Goal: Communication & Community: Ask a question

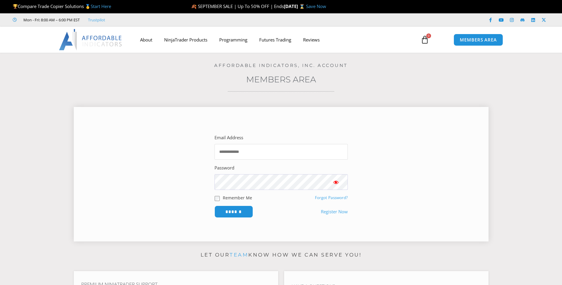
drag, startPoint x: 0, startPoint y: 0, endPoint x: 262, endPoint y: 155, distance: 304.9
click at [263, 155] on input "Email Address" at bounding box center [281, 152] width 133 height 16
type input "**********"
click at [215, 206] on input "******" at bounding box center [234, 212] width 39 height 12
click at [269, 146] on input "Email Address" at bounding box center [281, 152] width 133 height 16
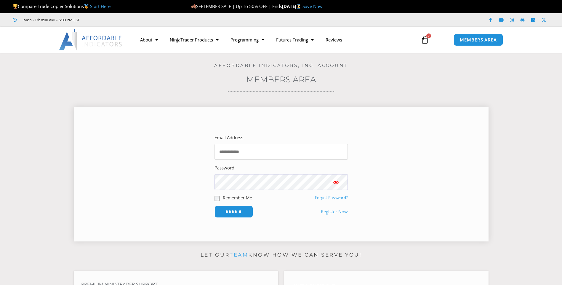
type input "**********"
click at [215, 206] on input "******" at bounding box center [234, 212] width 39 height 12
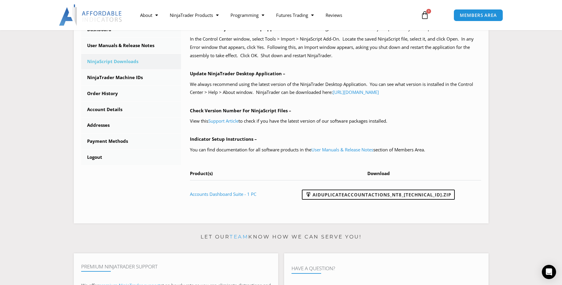
scroll to position [176, 0]
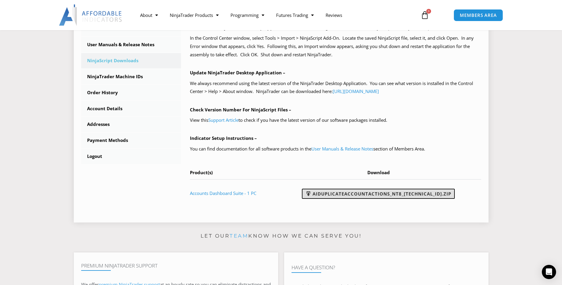
click at [419, 191] on link "AIDuplicateAccountActions_NT8_[TECHNICAL_ID].zip" at bounding box center [378, 194] width 153 height 10
click at [338, 101] on div "NinjaScript Download & Installation – Please read everything for a complete und…" at bounding box center [335, 77] width 291 height 260
click at [500, 115] on section "****** Dashboard Subscriptions User Manuals & Release Notes NinjaScript Downloa…" at bounding box center [281, 74] width 533 height 305
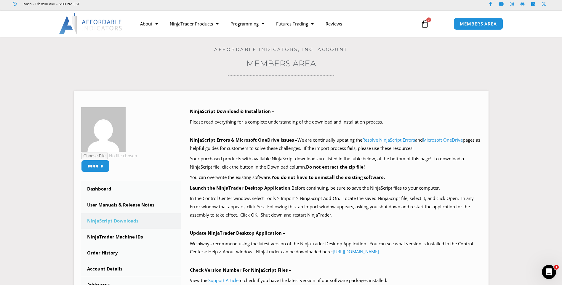
scroll to position [43, 0]
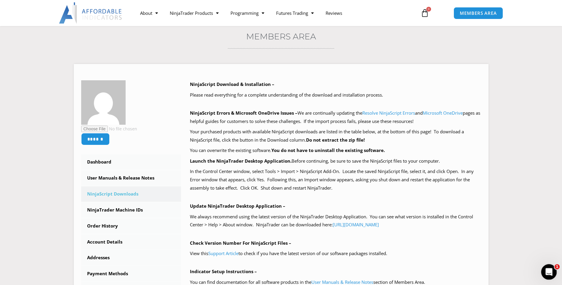
click at [546, 273] on icon "Intercom-Nachrichtendienst öffnen" at bounding box center [549, 271] width 10 height 10
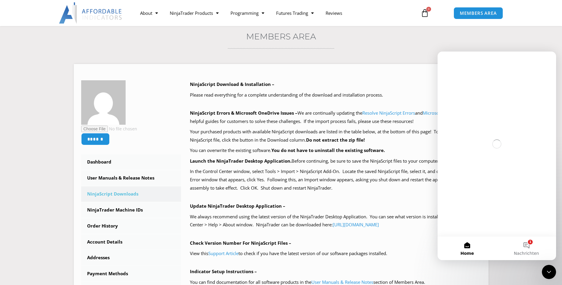
scroll to position [0, 0]
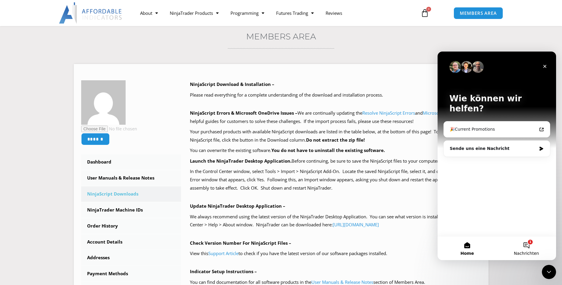
click at [524, 252] on span "Nachrichten" at bounding box center [526, 253] width 25 height 4
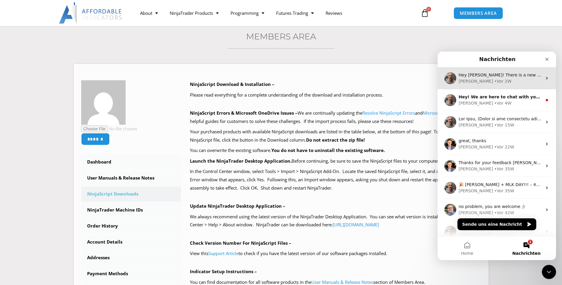
click at [501, 80] on div "Joel • Vor 2W" at bounding box center [501, 81] width 84 height 6
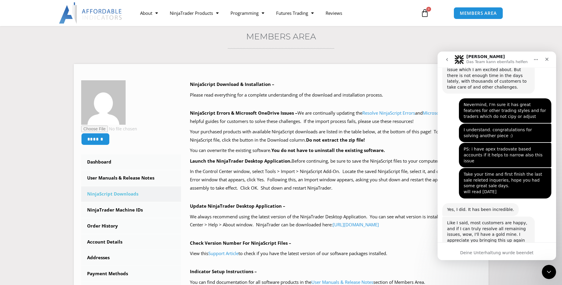
scroll to position [2157, 0]
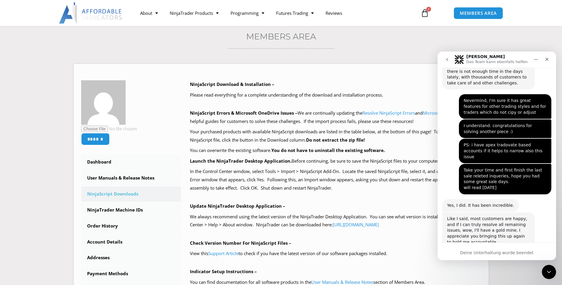
drag, startPoint x: 555, startPoint y: 232, endPoint x: 995, endPoint y: 283, distance: 442.3
click at [507, 252] on div "Deine Unterhaltung wurde beendet" at bounding box center [497, 253] width 119 height 6
click at [538, 58] on icon "Home" at bounding box center [536, 59] width 5 height 5
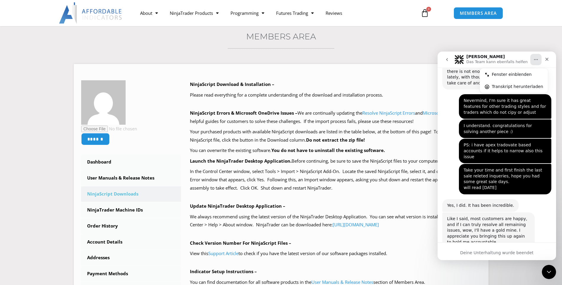
click at [547, 271] on icon "Intercom-Nachrichtendienst schließen" at bounding box center [548, 271] width 4 height 2
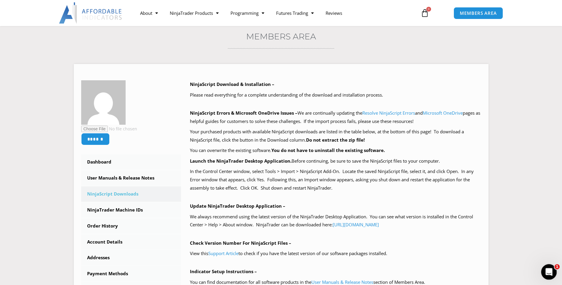
scroll to position [2093, 0]
click at [546, 270] on icon "Intercom-Nachrichtendienst öffnen" at bounding box center [549, 271] width 10 height 10
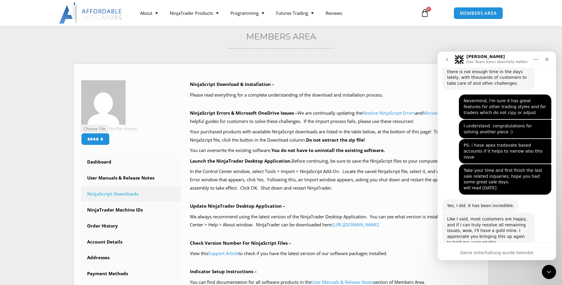
scroll to position [2157, 0]
click at [445, 62] on button "go back" at bounding box center [447, 59] width 11 height 11
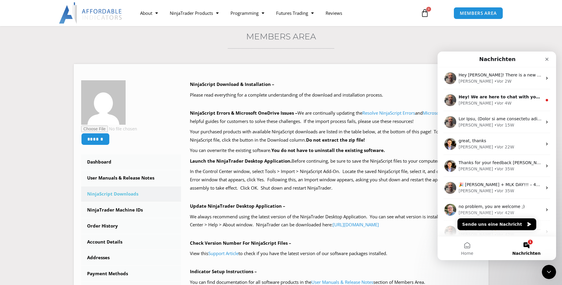
scroll to position [0, 0]
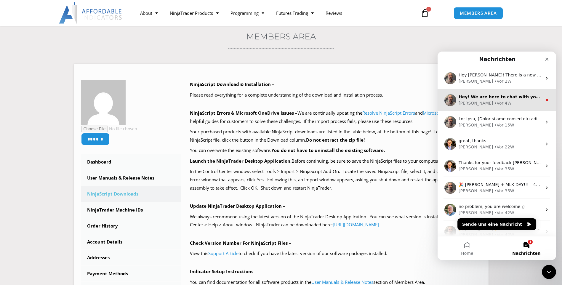
click at [503, 100] on div "Hey! We are here to chat with you. But before we continue, please click here to…" at bounding box center [501, 97] width 84 height 6
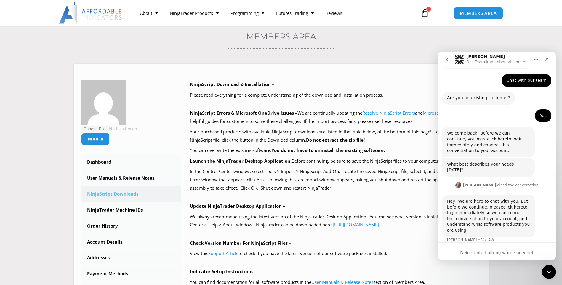
scroll to position [36, 0]
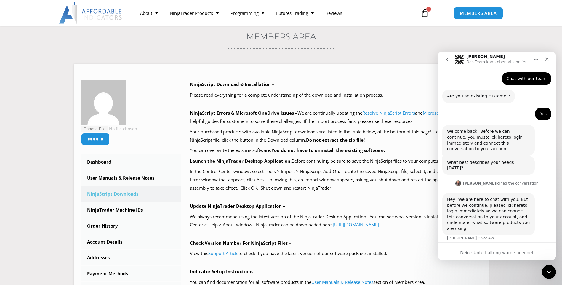
click at [449, 60] on icon "go back" at bounding box center [447, 59] width 5 height 5
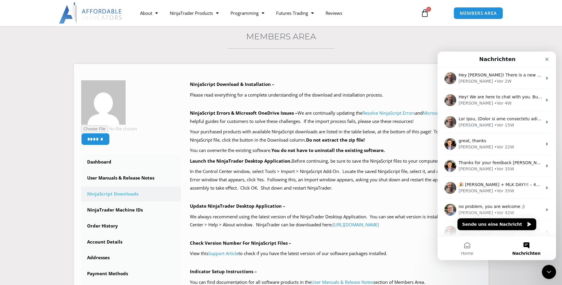
scroll to position [0, 0]
click at [518, 247] on button "Nachrichten" at bounding box center [526, 249] width 59 height 24
click at [506, 225] on button "Sende uns eine Nachricht" at bounding box center [497, 224] width 79 height 12
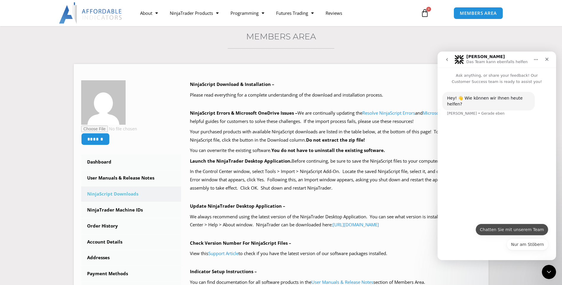
click at [521, 230] on button "Chatten Sie mit unserem Team" at bounding box center [512, 230] width 73 height 12
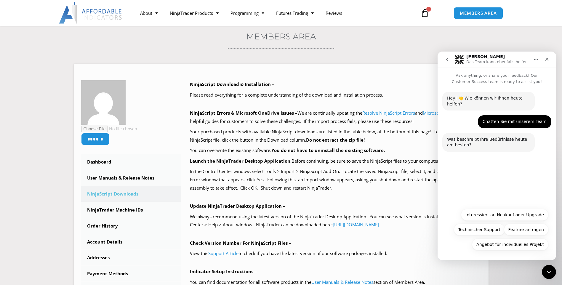
click at [38, 156] on section "****** Dashboard Subscriptions User Manuals & Release Notes NinjaScript Downloa…" at bounding box center [281, 207] width 533 height 305
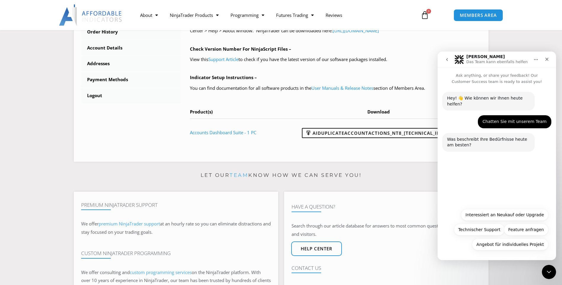
scroll to position [232, 0]
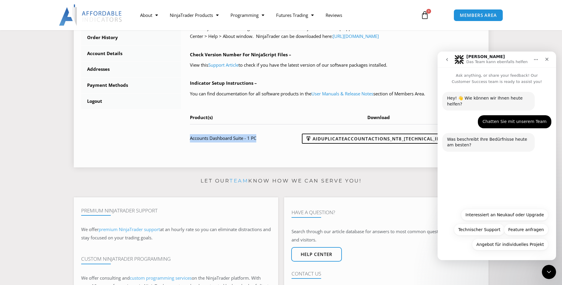
drag, startPoint x: 268, startPoint y: 137, endPoint x: 190, endPoint y: 140, distance: 77.4
click at [190, 140] on td "Accounts Dashboard Suite - 1 PC" at bounding box center [235, 138] width 90 height 28
copy link "Accounts Dashboard Suite - 1 PC"
click at [202, 139] on link "Accounts Dashboard Suite - 1 PC" at bounding box center [223, 138] width 66 height 6
click at [243, 137] on link "Accounts Dashboard Suite - 1 PC" at bounding box center [223, 138] width 66 height 6
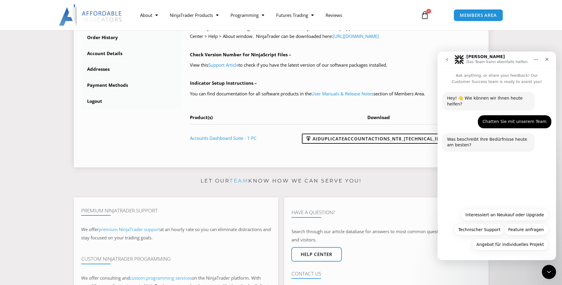
click at [300, 122] on th "Download" at bounding box center [380, 119] width 201 height 11
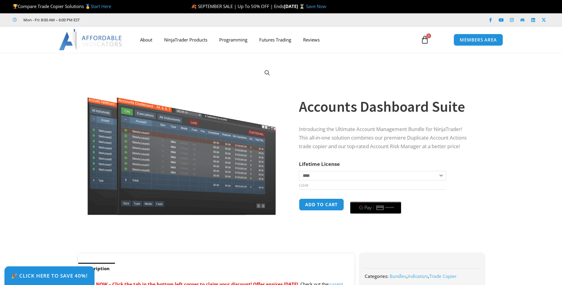
click at [417, 171] on select "**********" at bounding box center [372, 175] width 147 height 9
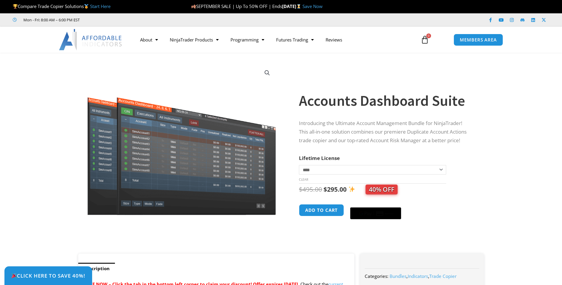
click at [299, 165] on select "**********" at bounding box center [372, 169] width 147 height 9
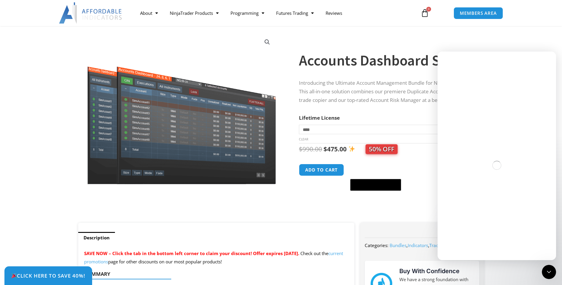
drag, startPoint x: 349, startPoint y: 130, endPoint x: 346, endPoint y: 132, distance: 3.8
click at [349, 130] on select "**********" at bounding box center [372, 129] width 147 height 9
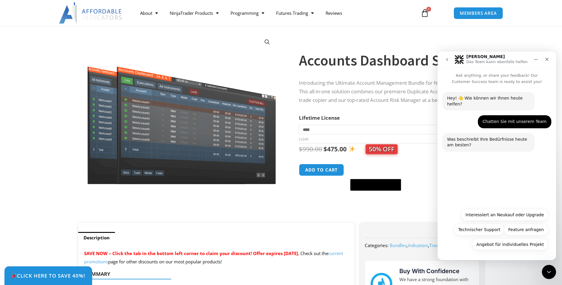
select select "*"
click at [299, 125] on select "**********" at bounding box center [372, 129] width 147 height 9
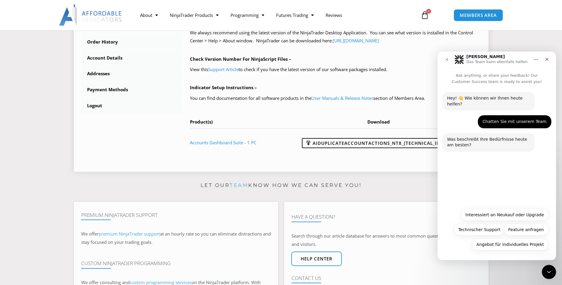
click at [74, 103] on div "****** Dashboard Subscriptions User Manuals & Release Notes NinjaScript Downloa…" at bounding box center [281, 26] width 415 height 292
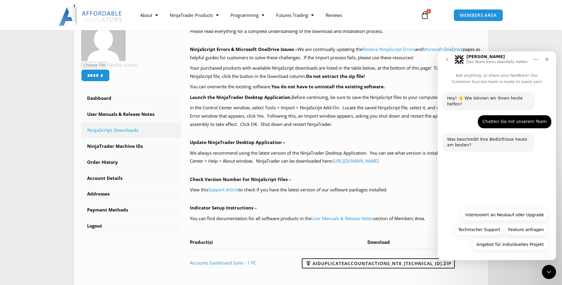
scroll to position [106, 0]
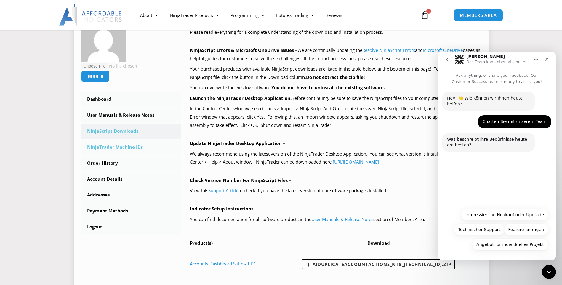
click at [131, 147] on link "NinjaTrader Machine IDs" at bounding box center [131, 147] width 100 height 15
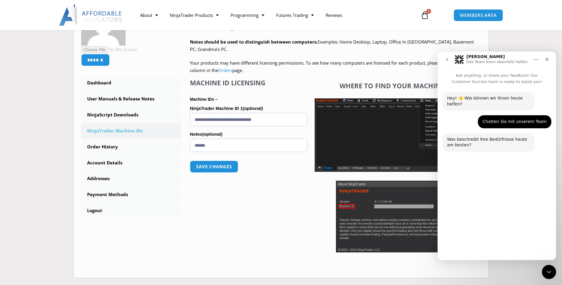
scroll to position [75, 0]
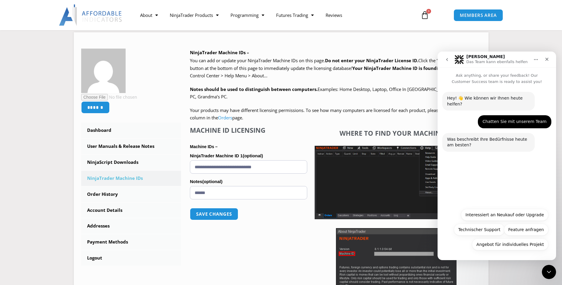
drag, startPoint x: 566, startPoint y: 86, endPoint x: 116, endPoint y: 63, distance: 451.5
click at [252, 166] on input "**********" at bounding box center [248, 166] width 117 height 13
drag, startPoint x: 241, startPoint y: 156, endPoint x: 185, endPoint y: 156, distance: 56.3
click at [185, 156] on div "NinjaTrader Machine IDs – We are transitioning all NinjaTrader software package…" at bounding box center [331, 183] width 300 height 269
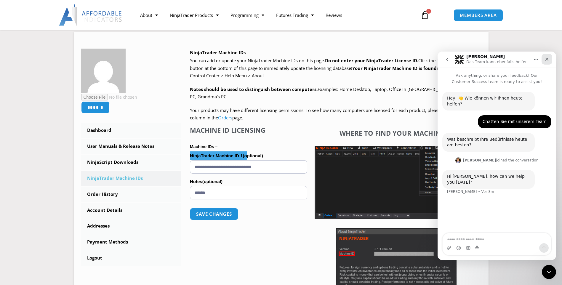
click at [547, 59] on icon "Schließen" at bounding box center [547, 59] width 5 height 5
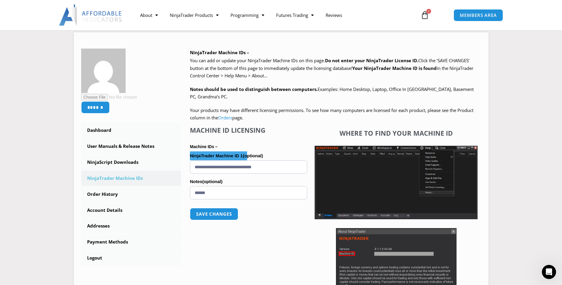
scroll to position [0, 0]
click at [511, 68] on section "****** Dashboard Subscriptions User Manuals & Release Notes NinjaScript Downloa…" at bounding box center [281, 176] width 533 height 306
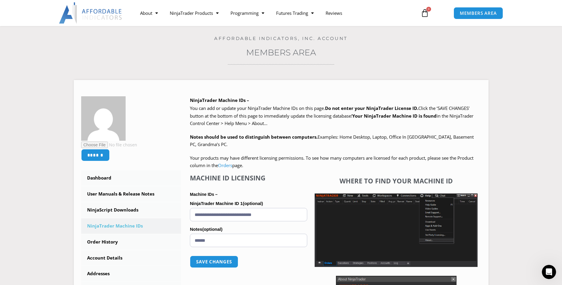
scroll to position [25, 0]
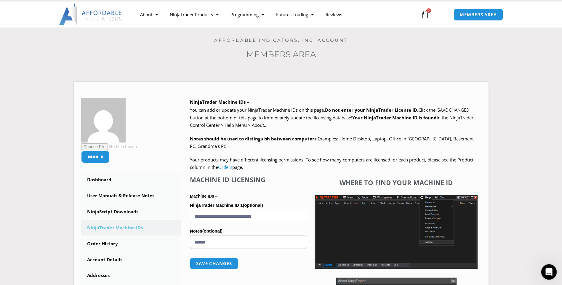
drag, startPoint x: 550, startPoint y: 269, endPoint x: 546, endPoint y: 266, distance: 4.9
click at [550, 269] on icon "Intercom-Nachrichtendienst öffnen" at bounding box center [549, 271] width 10 height 10
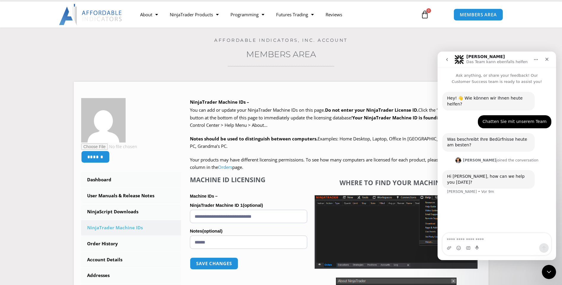
click at [449, 60] on icon "go back" at bounding box center [447, 59] width 5 height 5
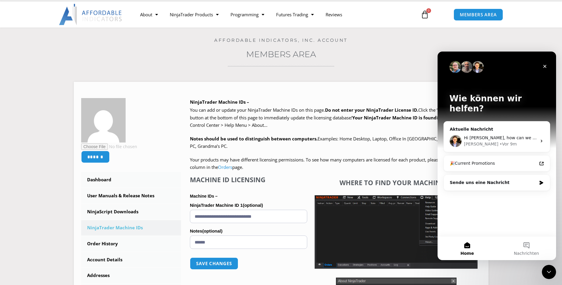
click at [466, 68] on img "Intercom Messenger" at bounding box center [467, 67] width 12 height 12
click at [524, 141] on div "David • Vor 9m" at bounding box center [500, 144] width 73 height 6
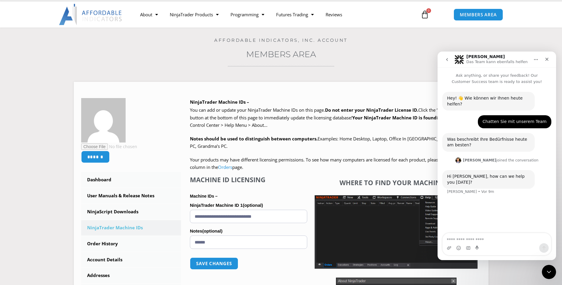
click at [446, 58] on icon "go back" at bounding box center [447, 59] width 5 height 5
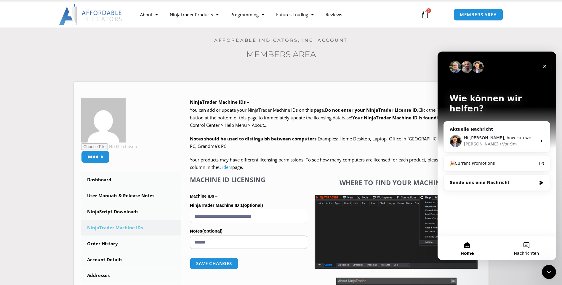
click at [533, 251] on span "Nachrichten" at bounding box center [526, 253] width 25 height 4
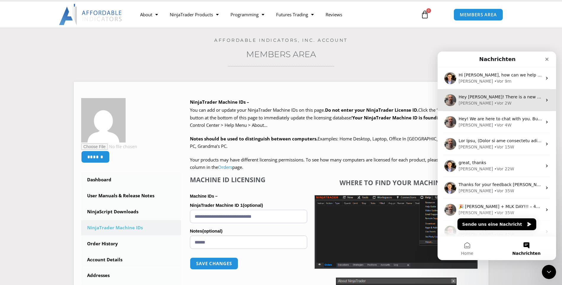
click at [509, 104] on div "Joel • Vor 2W" at bounding box center [501, 103] width 84 height 6
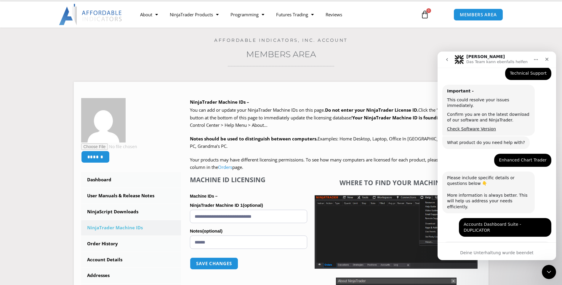
scroll to position [0, 0]
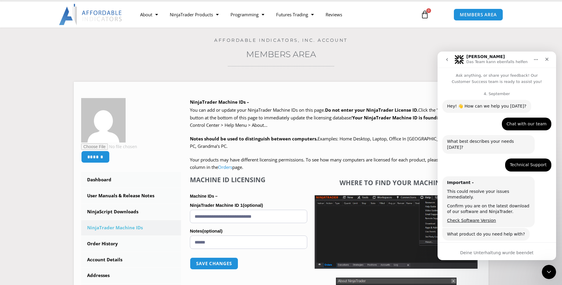
click at [445, 60] on icon "go back" at bounding box center [447, 59] width 5 height 5
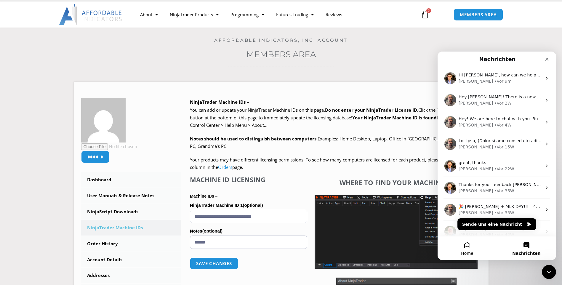
click at [473, 251] on button "Home" at bounding box center [467, 249] width 59 height 24
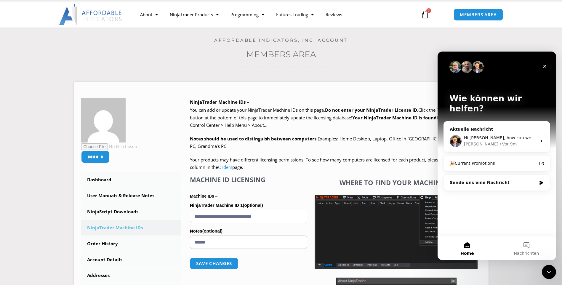
click at [521, 214] on div "Wie können wir helfen? Aktuelle Nachricht Hi Kevin, how can we help you today? …" at bounding box center [497, 144] width 119 height 185
click at [543, 139] on icon "Intercom Messenger" at bounding box center [542, 141] width 5 height 5
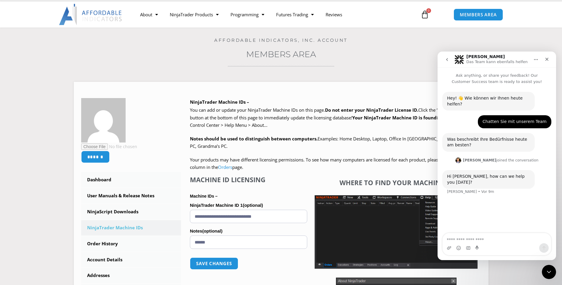
click at [536, 61] on icon "Home" at bounding box center [536, 59] width 5 height 5
click at [454, 64] on div "Solomon Das Team kann ebenfalls helfen Fenster einblenden Transkript herunterla…" at bounding box center [497, 59] width 111 height 11
click at [450, 62] on button "go back" at bounding box center [447, 59] width 11 height 11
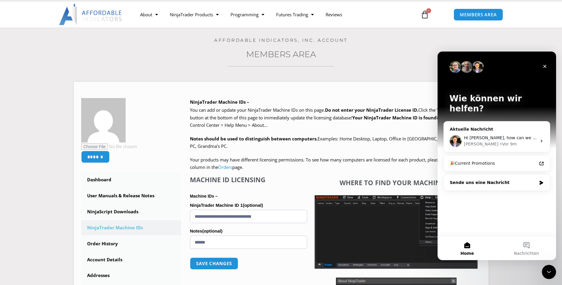
click at [513, 180] on div "Sende uns eine Nachricht" at bounding box center [493, 183] width 87 height 6
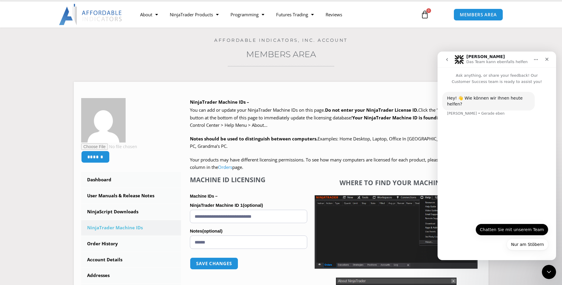
click at [510, 227] on button "Chatten Sie mit unserem Team" at bounding box center [512, 230] width 73 height 12
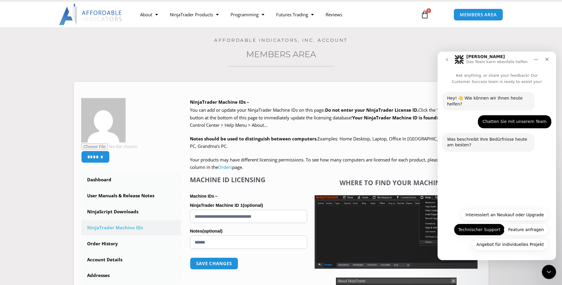
click at [480, 226] on button "Technischer Support" at bounding box center [479, 230] width 51 height 12
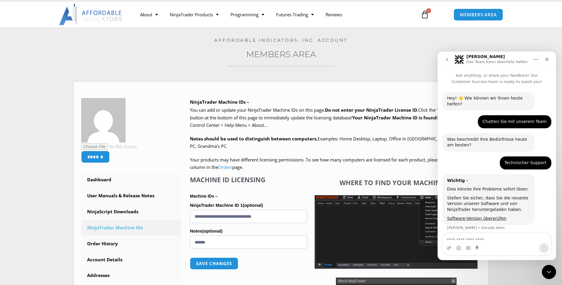
click at [490, 238] on textarea "Nachricht senden..." at bounding box center [497, 238] width 108 height 10
type textarea "**********"
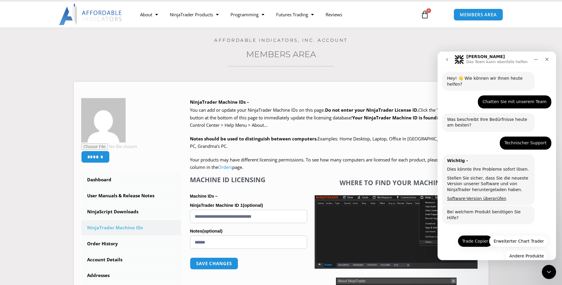
click at [478, 235] on button "Trade Copier" at bounding box center [475, 241] width 35 height 12
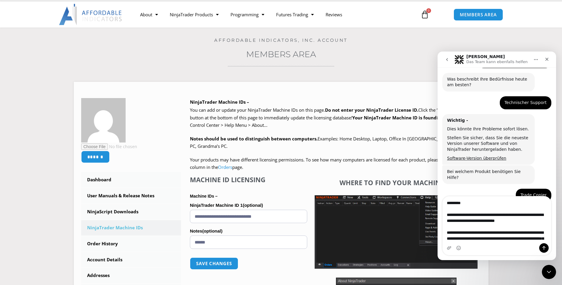
scroll to position [107, 0]
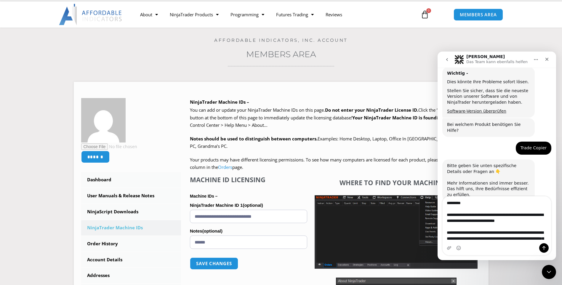
click at [490, 220] on textarea "Nachricht senden..." at bounding box center [497, 220] width 108 height 47
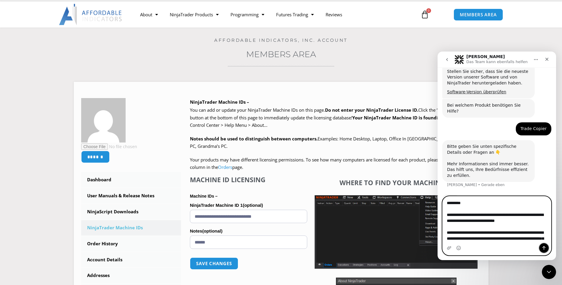
click at [545, 248] on icon "Sende eine Nachricht…" at bounding box center [544, 248] width 5 height 5
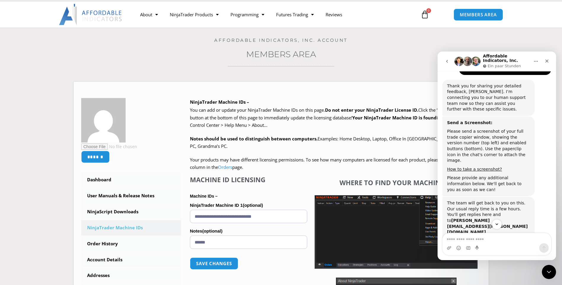
scroll to position [749, 0]
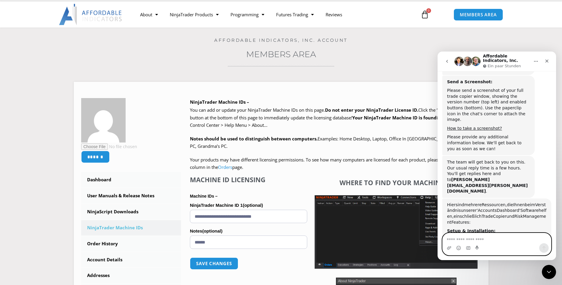
click at [487, 238] on textarea "Nachricht senden..." at bounding box center [497, 238] width 108 height 10
